Goal: Information Seeking & Learning: Learn about a topic

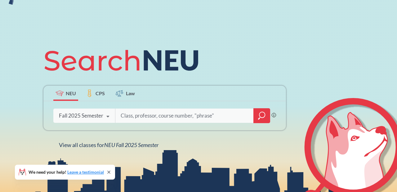
scroll to position [47, 0]
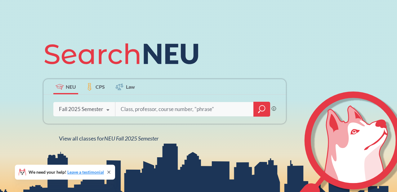
click at [110, 169] on div "We need your help! Leave a testimonial" at bounding box center [65, 172] width 100 height 15
click at [108, 172] on icon at bounding box center [108, 172] width 5 height 5
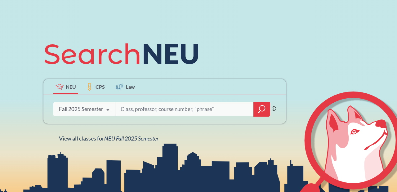
click at [164, 110] on input "search" at bounding box center [184, 109] width 129 height 13
type input "[PERSON_NAME]"
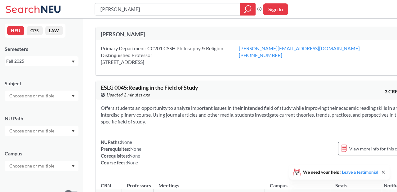
drag, startPoint x: 154, startPoint y: 6, endPoint x: 18, endPoint y: -10, distance: 136.8
click at [18, 0] on html "[PERSON_NAME] Phrase search guarantees the exact search appears in the results.…" at bounding box center [198, 96] width 397 height 192
type input "P"
type input "PHIL4515"
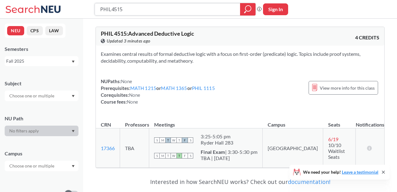
drag, startPoint x: 158, startPoint y: 11, endPoint x: 71, endPoint y: -1, distance: 87.7
click at [71, 0] on html "PHIL4515 Phrase search guarantees the exact search appears in the results. Ex. …" at bounding box center [198, 96] width 397 height 192
type input "SOCL3300"
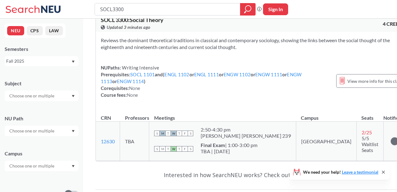
scroll to position [16, 0]
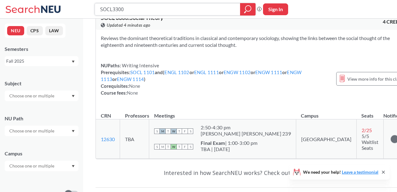
drag, startPoint x: 176, startPoint y: 11, endPoint x: 66, endPoint y: -3, distance: 110.6
click at [66, 0] on html "SOCL3300 Phrase search guarantees the exact search appears in the results. Ex. …" at bounding box center [198, 80] width 397 height 192
type input "COMM2105"
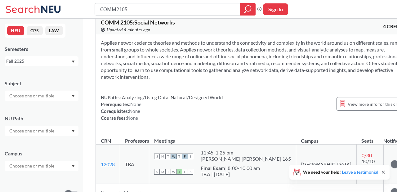
scroll to position [59, 0]
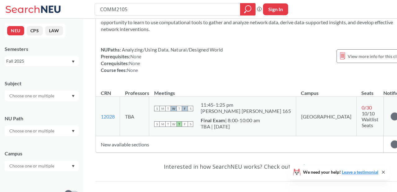
click at [201, 84] on th "Meetings" at bounding box center [222, 90] width 147 height 13
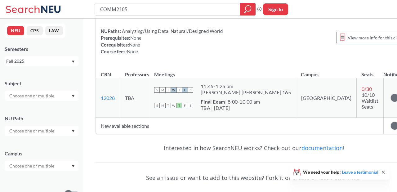
scroll to position [0, 0]
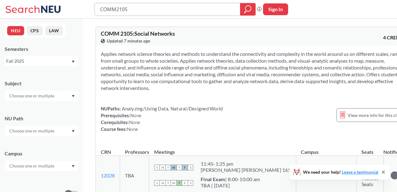
drag, startPoint x: 134, startPoint y: 9, endPoint x: 63, endPoint y: 5, distance: 70.9
click at [63, 5] on div "COMM2105 Phrase search guarantees the exact search appears in the results. Ex. …" at bounding box center [198, 9] width 397 height 19
type input "ENGW3315"
